Goal: Transaction & Acquisition: Purchase product/service

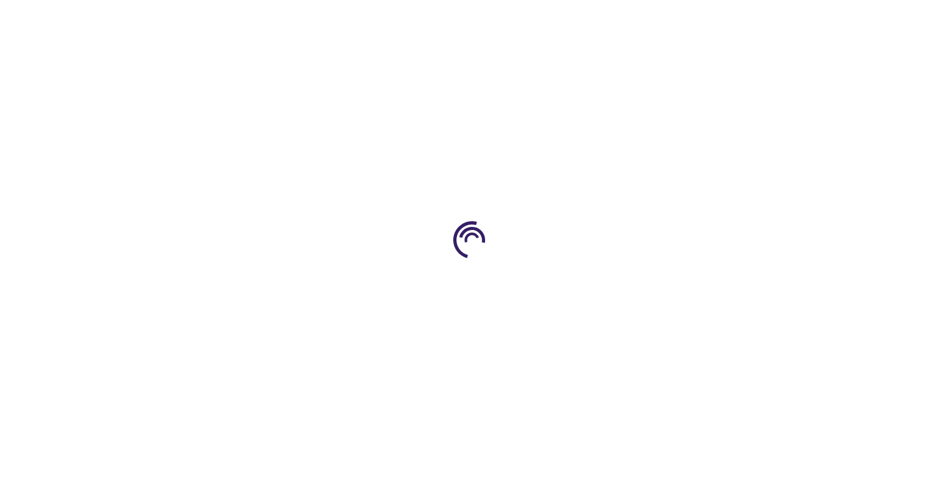
type input "0"
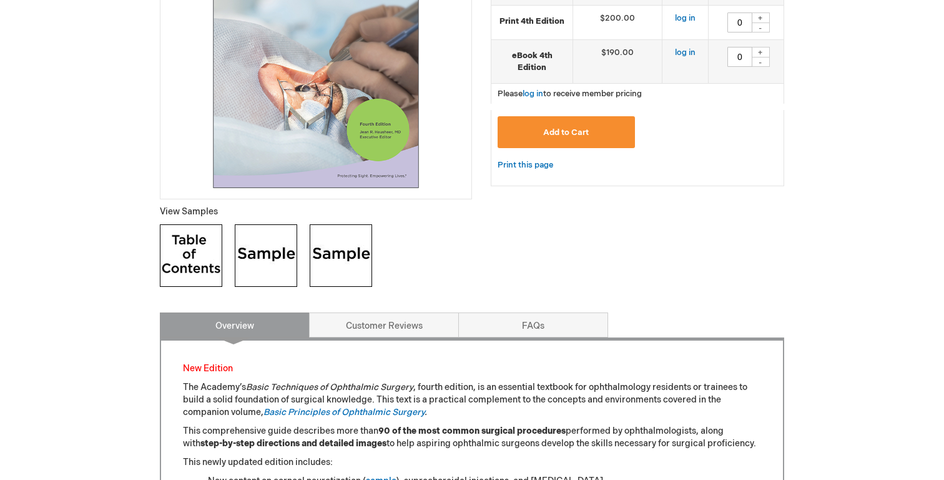
scroll to position [331, 0]
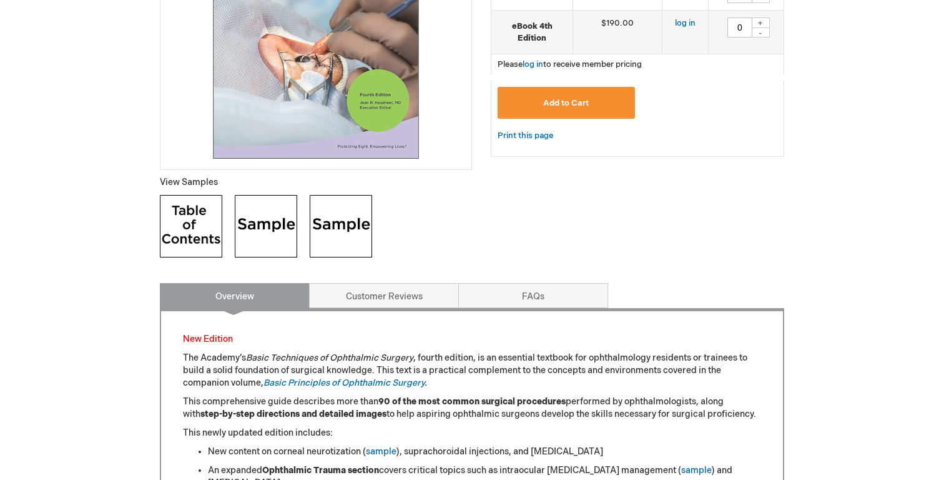
click at [200, 219] on img at bounding box center [191, 226] width 62 height 62
click at [262, 215] on img at bounding box center [266, 226] width 62 height 62
click at [350, 233] on img at bounding box center [341, 226] width 62 height 62
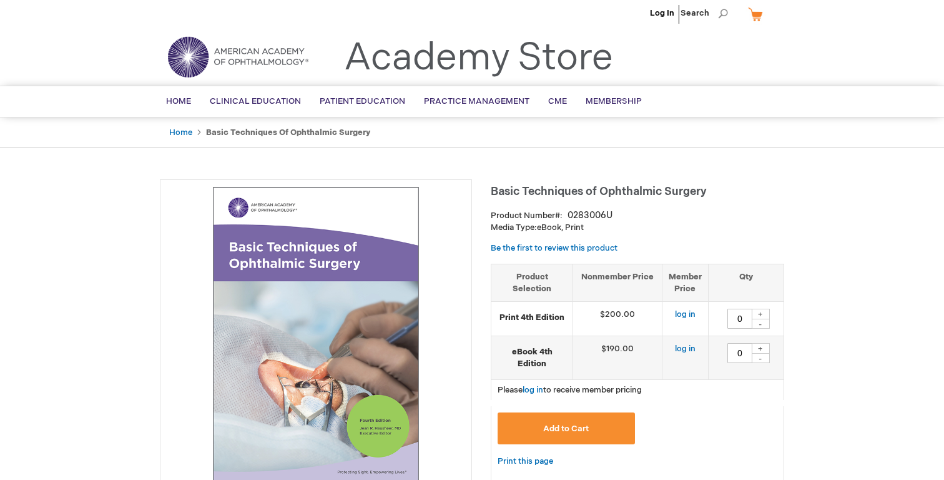
scroll to position [0, 0]
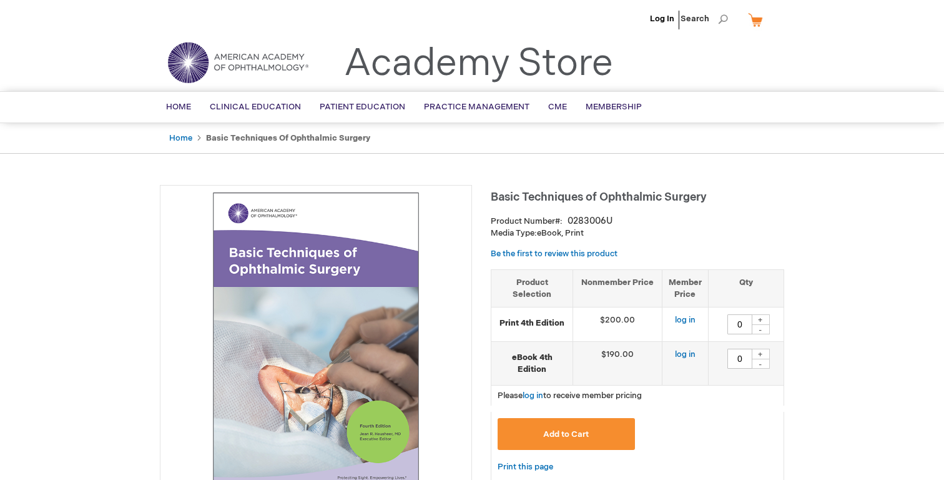
click at [187, 139] on link "Home" at bounding box center [180, 138] width 23 height 10
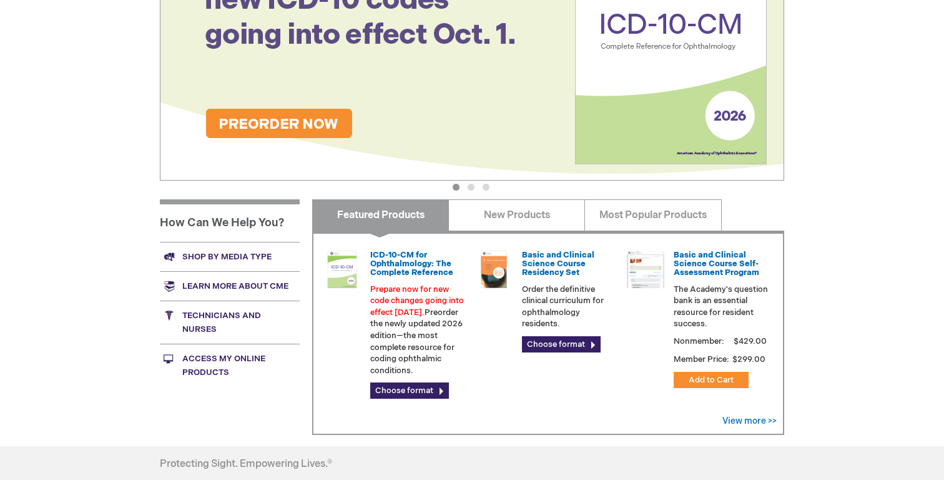
scroll to position [249, 0]
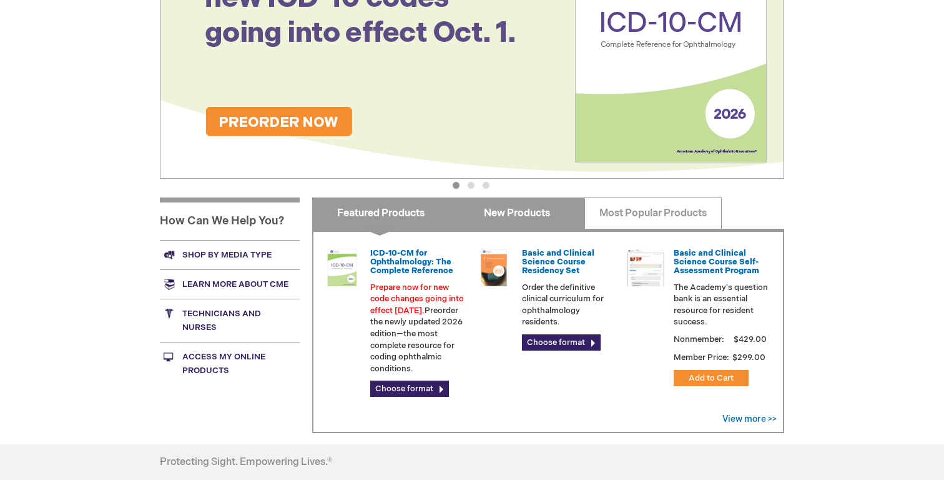
click at [515, 211] on link "New Products" at bounding box center [516, 212] width 137 height 31
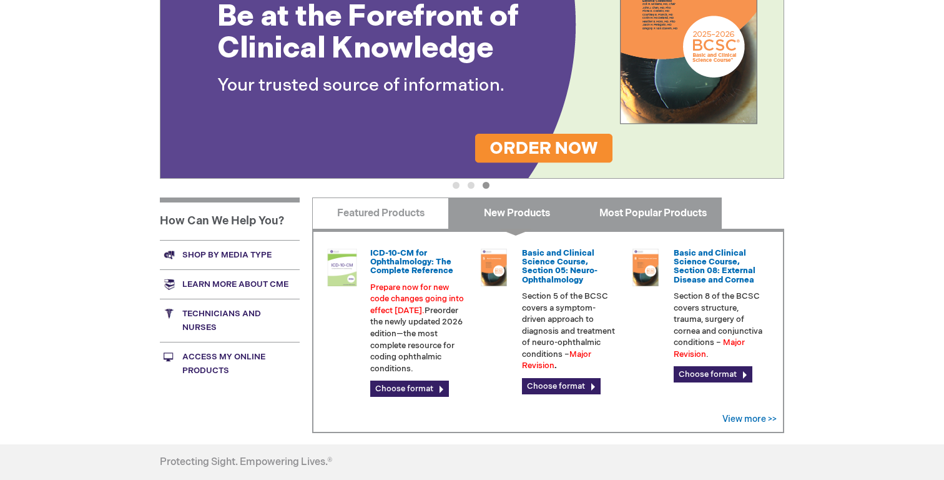
click at [659, 221] on link "Most Popular Products" at bounding box center [652, 212] width 137 height 31
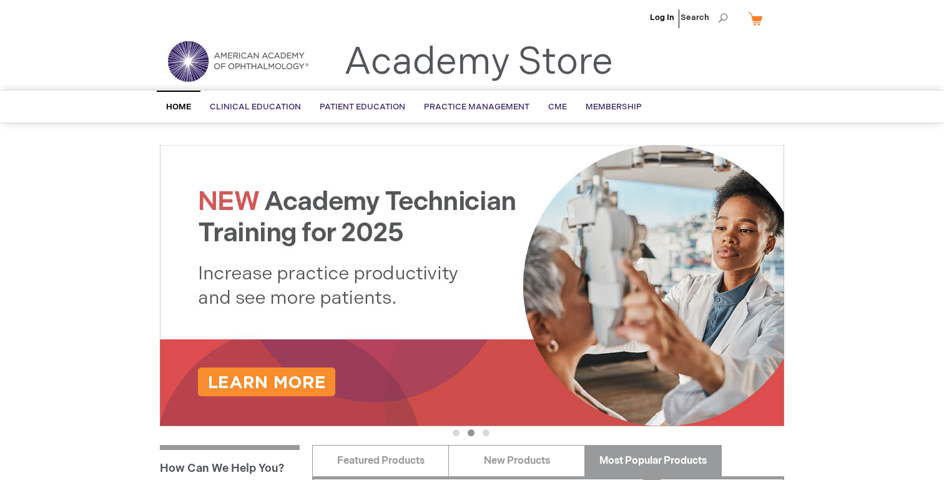
scroll to position [0, 0]
